Goal: Check status

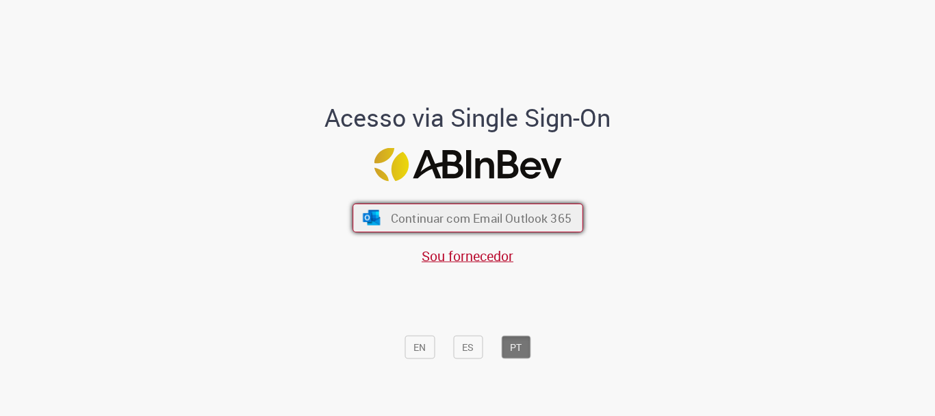
click at [518, 216] on span "Continuar com Email Outlook 365" at bounding box center [480, 218] width 181 height 16
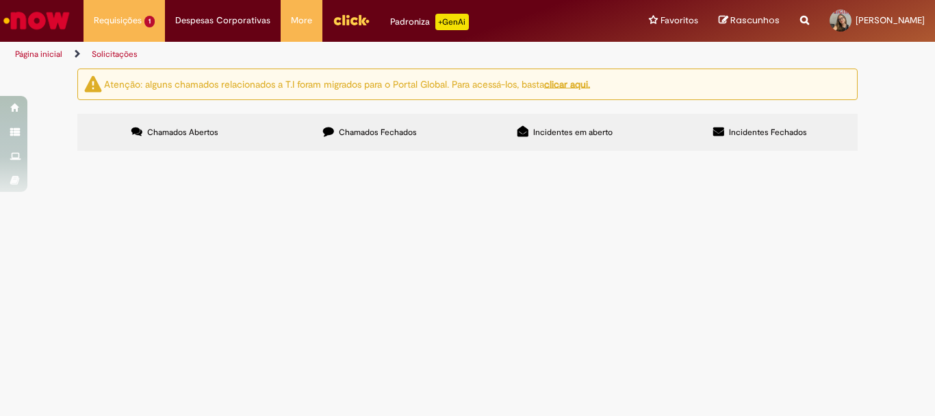
click at [0, 0] on span "Solicito o ajuste de saldo Promax da unidade de Londrina para a operação 558." at bounding box center [0, 0] width 0 height 0
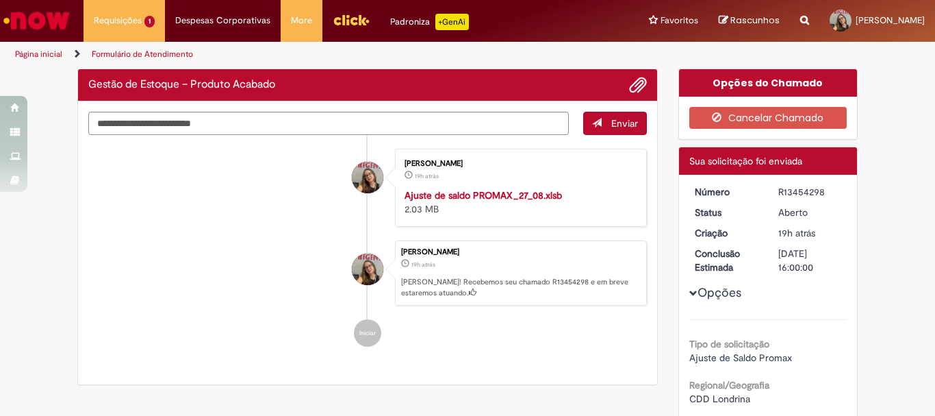
click at [224, 238] on ul "[PERSON_NAME] 19h atrás 19 horas atrás Ajuste de saldo PROMAX_27_08.xlsb 2.03 M…" at bounding box center [367, 248] width 559 height 226
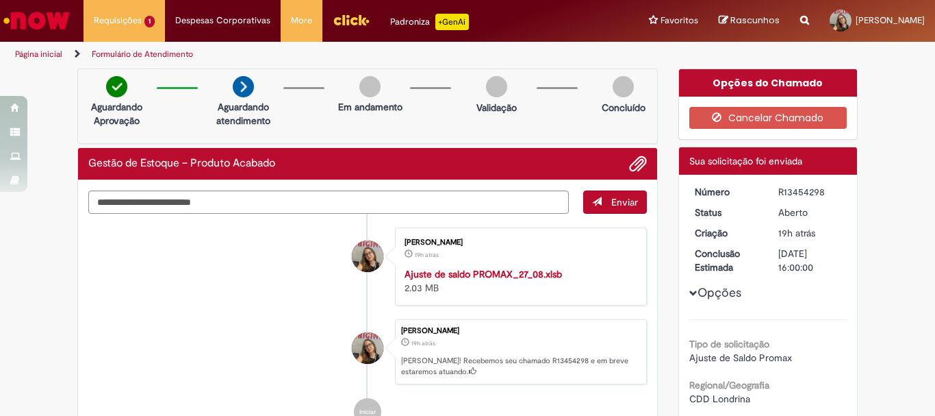
click at [475, 275] on strong "Ajuste de saldo PROMAX_27_08.xlsb" at bounding box center [484, 274] width 158 height 12
